Goal: Transaction & Acquisition: Purchase product/service

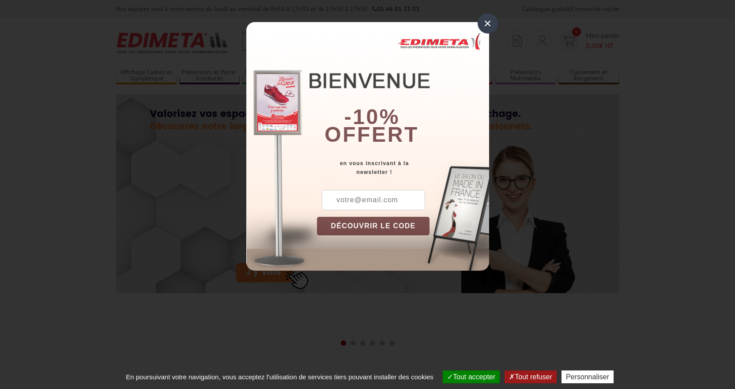
click at [490, 23] on div "×" at bounding box center [488, 23] width 20 height 20
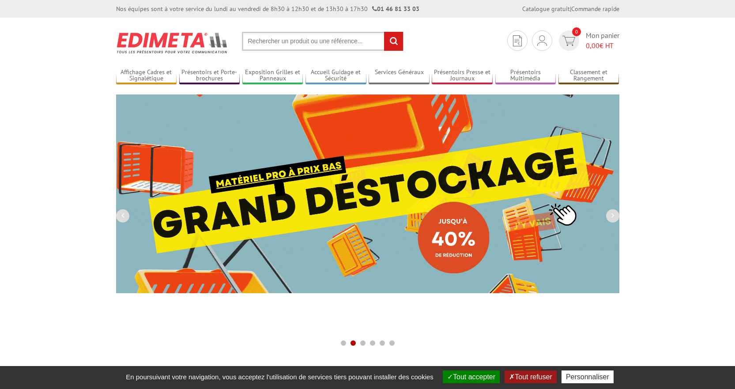
click at [325, 44] on input "text" at bounding box center [323, 41] width 162 height 19
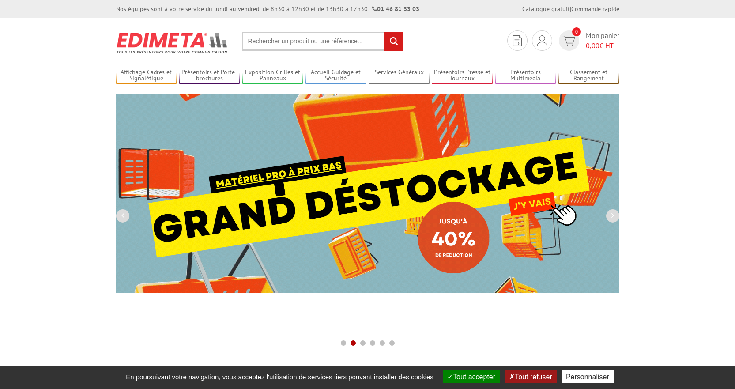
paste input "PVM050"
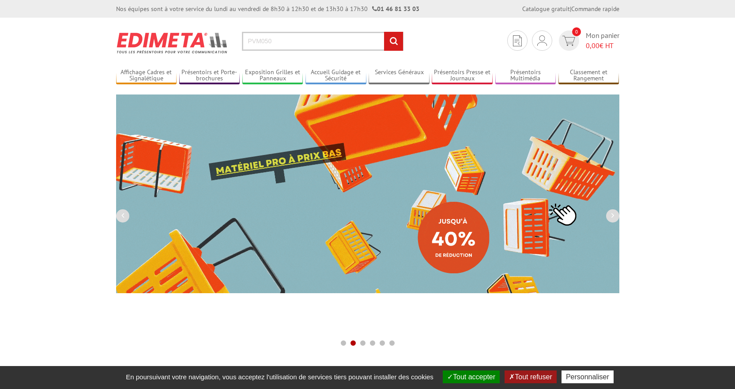
type input "PVM050"
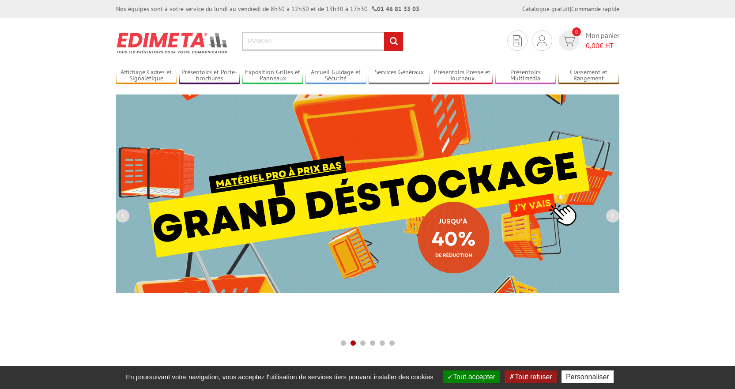
click at [401, 40] on input "rechercher" at bounding box center [393, 41] width 19 height 19
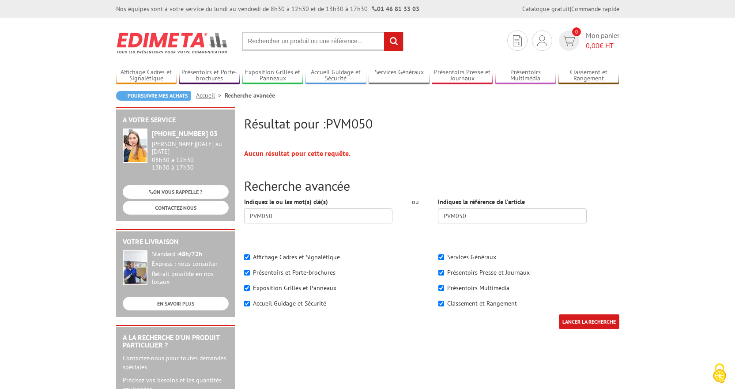
click at [284, 42] on input "text" at bounding box center [323, 41] width 162 height 19
click at [316, 44] on input "text" at bounding box center [323, 41] width 162 height 19
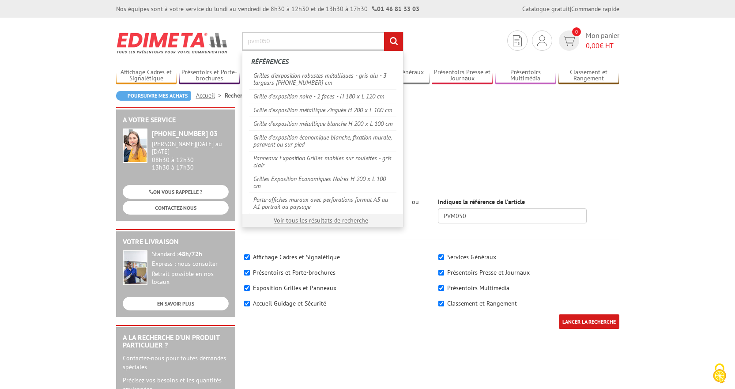
type input "pvm050"
click at [384, 32] on input "rechercher" at bounding box center [393, 41] width 19 height 19
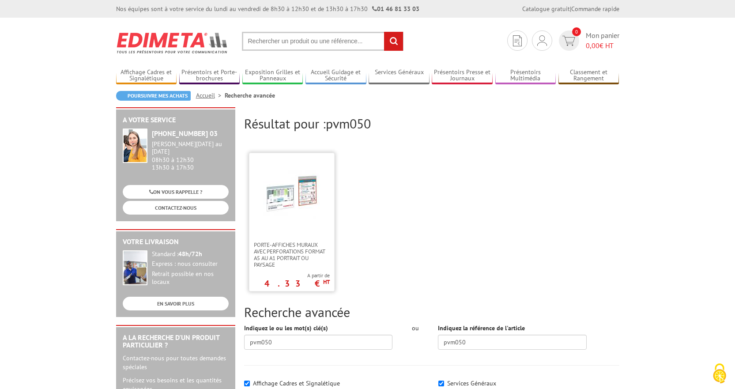
click at [314, 218] on img at bounding box center [291, 194] width 57 height 57
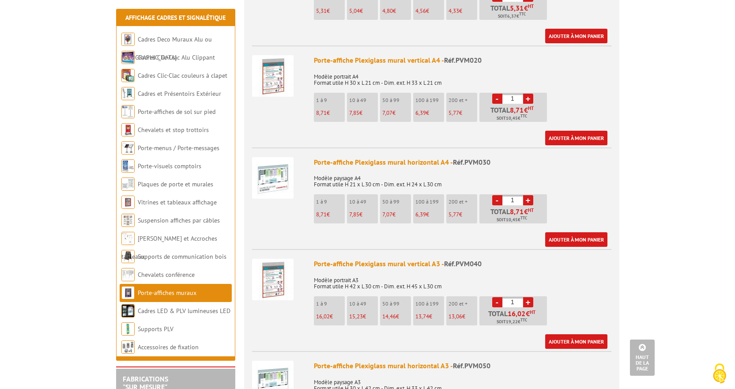
scroll to position [574, 0]
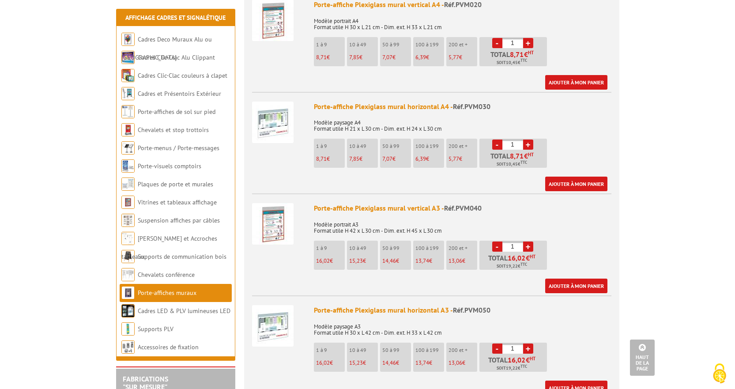
click at [531, 348] on link "+" at bounding box center [528, 348] width 10 height 10
type input "2"
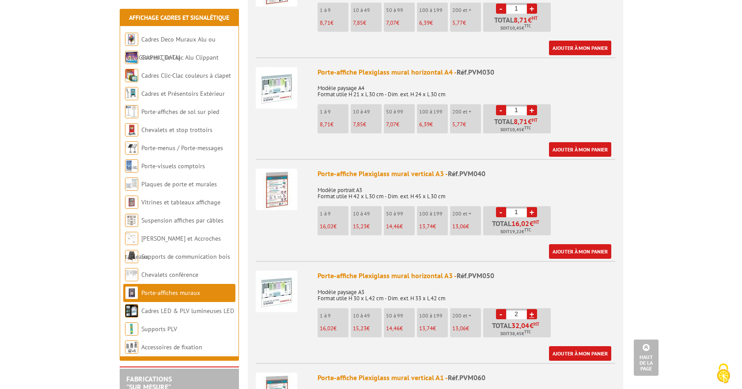
scroll to position [662, 0]
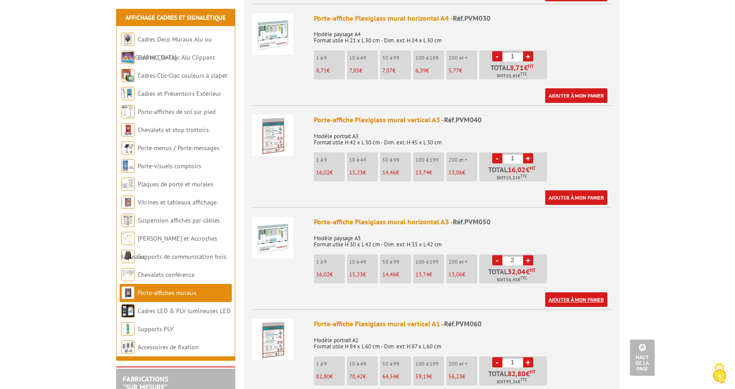
click at [582, 296] on link "Ajouter à mon panier" at bounding box center [576, 299] width 62 height 15
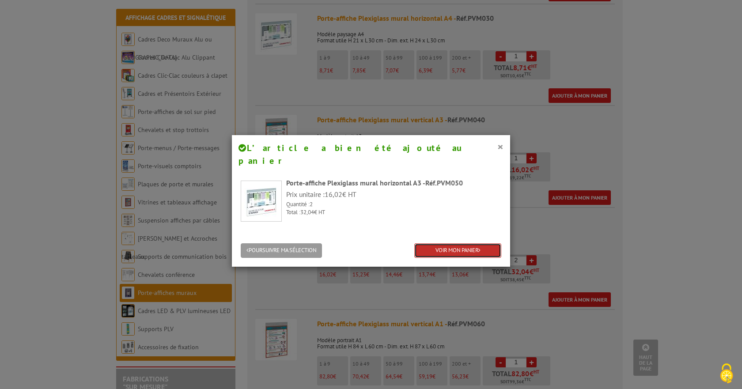
click at [457, 243] on link "VOIR MON PANIER" at bounding box center [457, 250] width 87 height 15
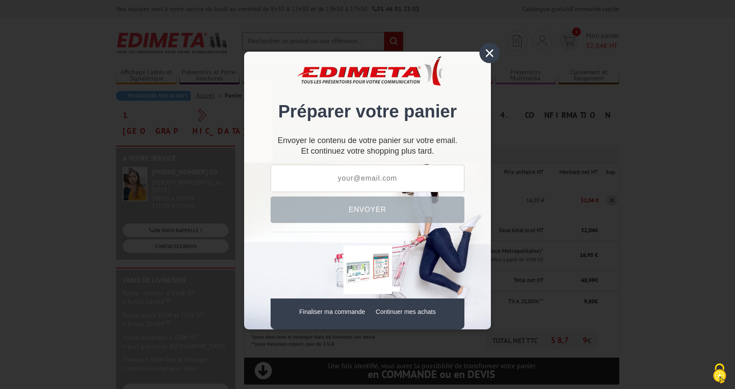
click at [415, 226] on div "× Préparer votre panier Envoyer le contenu de votre panier sur votre email. Et …" at bounding box center [367, 191] width 247 height 278
click at [415, 225] on div "× Préparer votre panier Envoyer le contenu de votre panier sur votre email. Et …" at bounding box center [367, 191] width 247 height 278
